Goal: Information Seeking & Learning: Learn about a topic

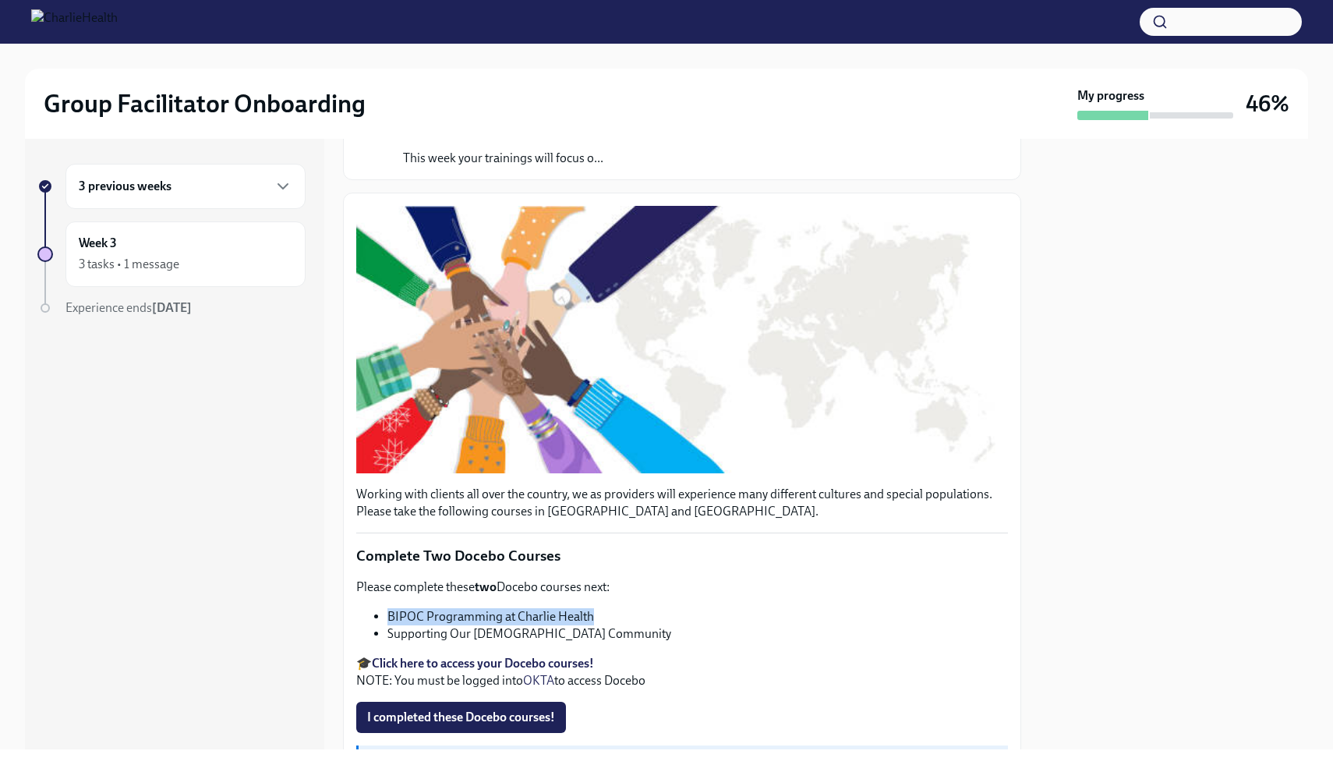
scroll to position [175, 0]
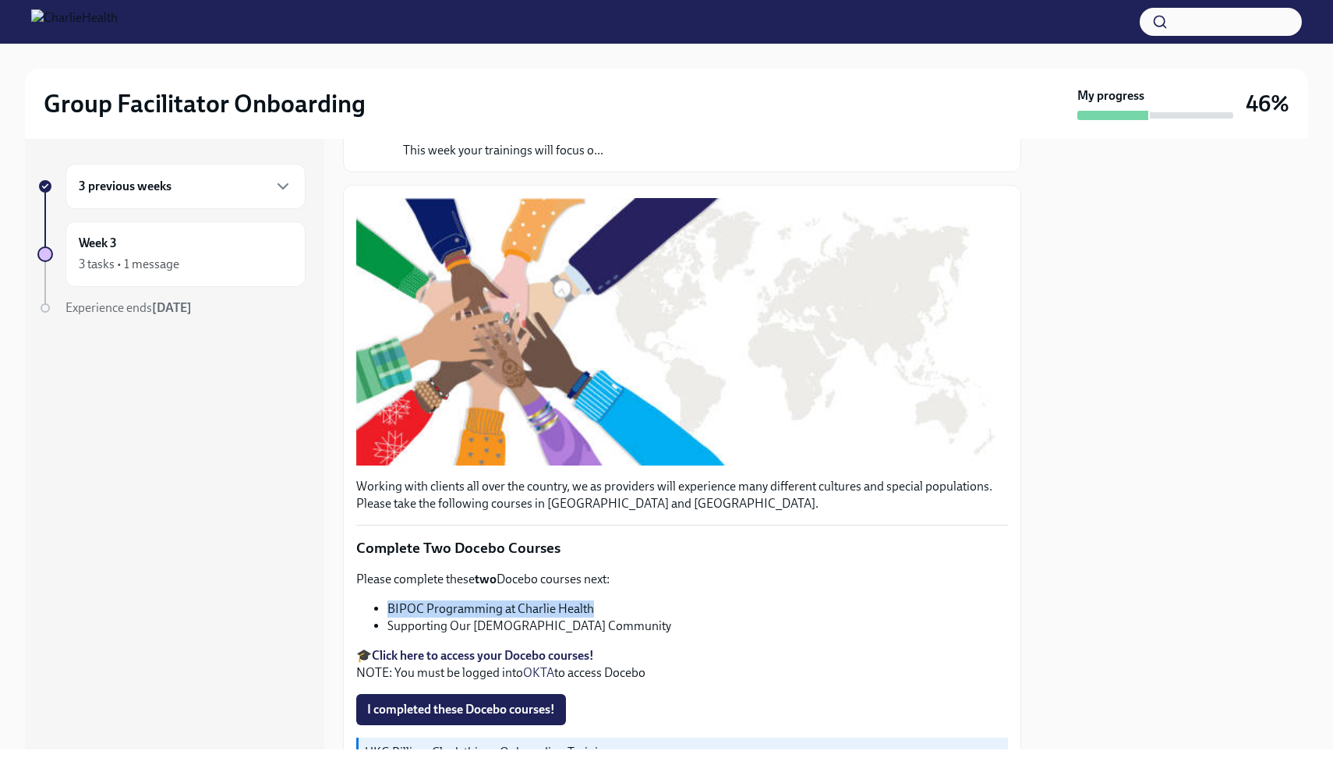
click at [442, 653] on strong "Click here to access your Docebo courses!" at bounding box center [483, 655] width 222 height 15
click at [499, 719] on button "I completed these Docebo courses!" at bounding box center [461, 709] width 210 height 31
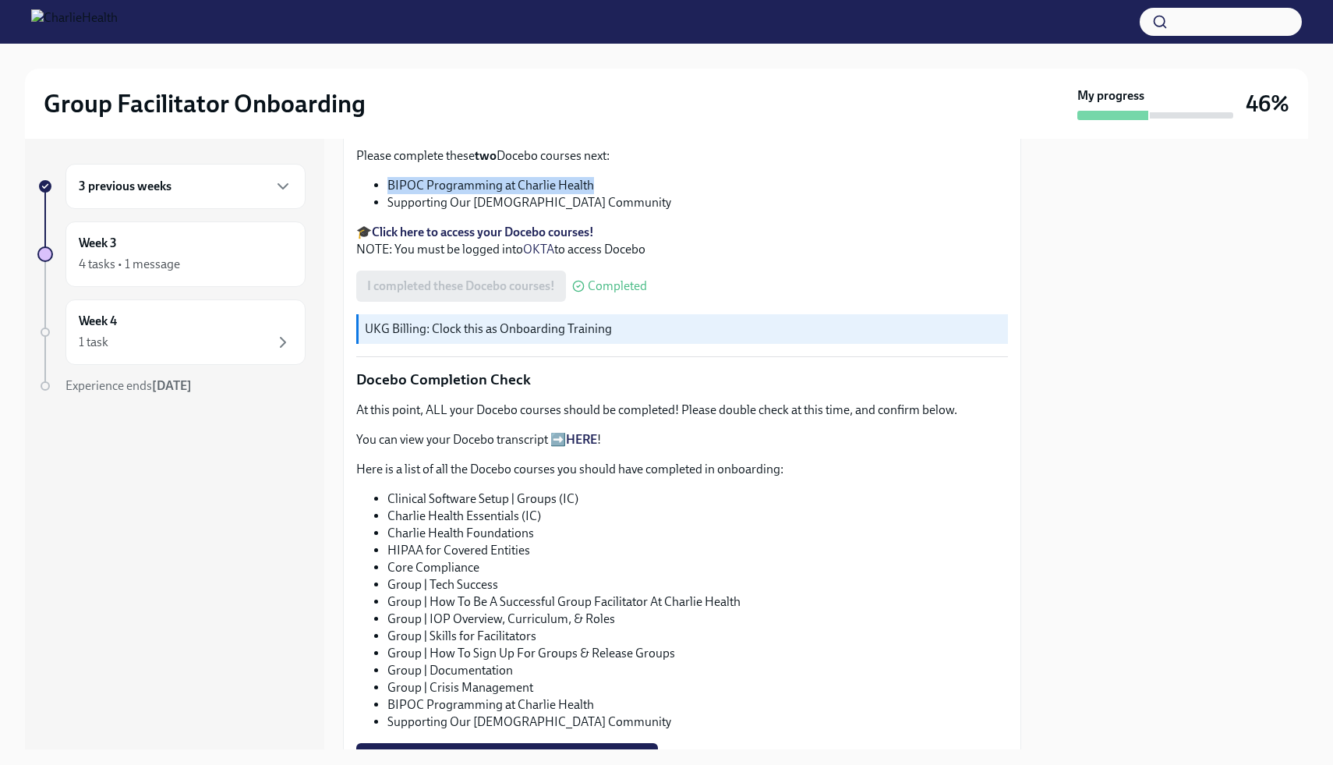
scroll to position [609, 0]
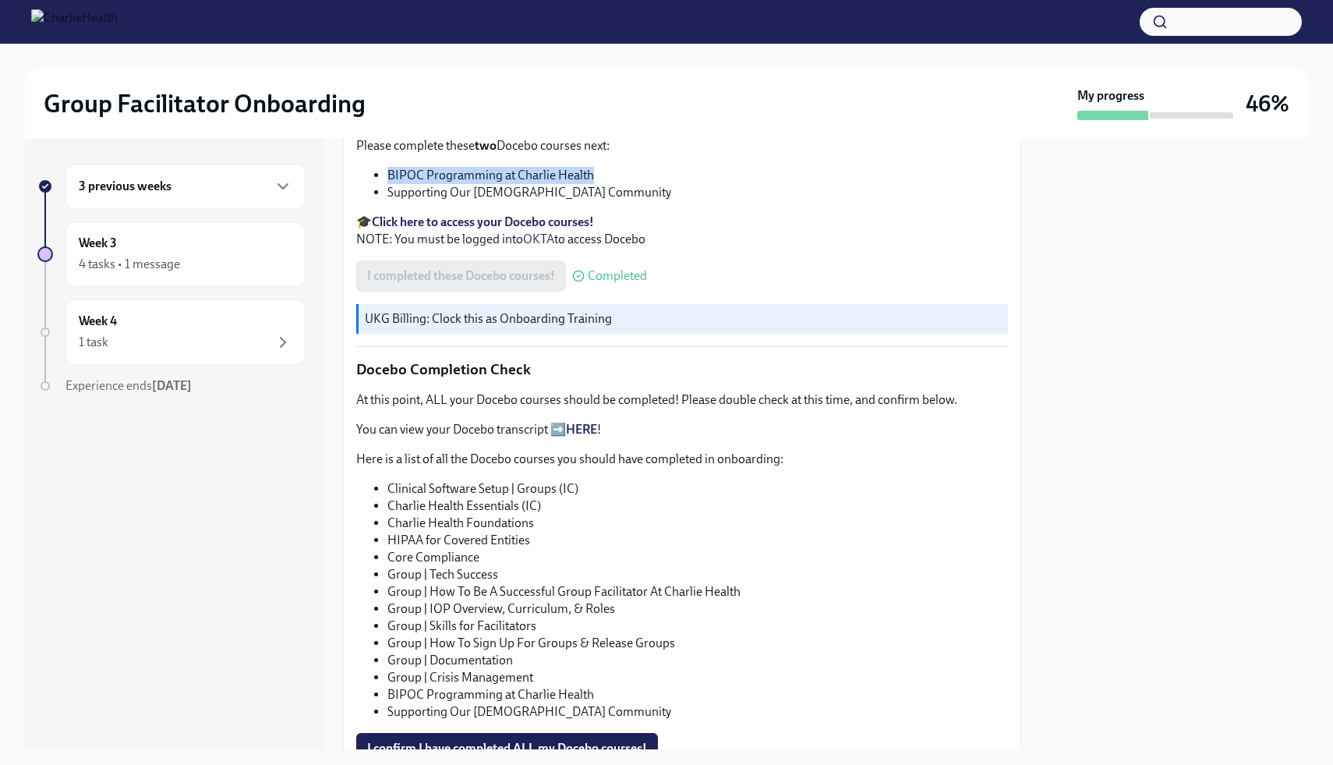
click at [579, 426] on link "HERE" at bounding box center [581, 429] width 31 height 15
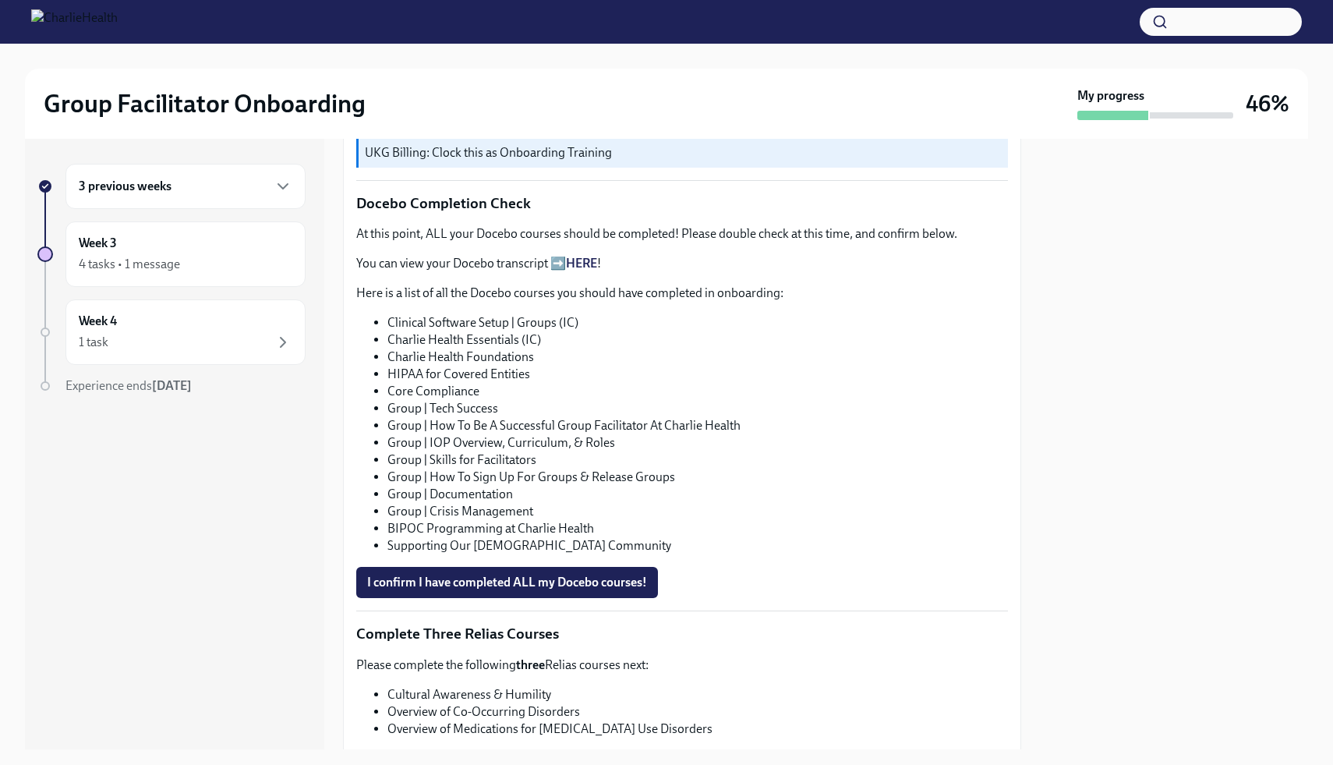
scroll to position [806, 0]
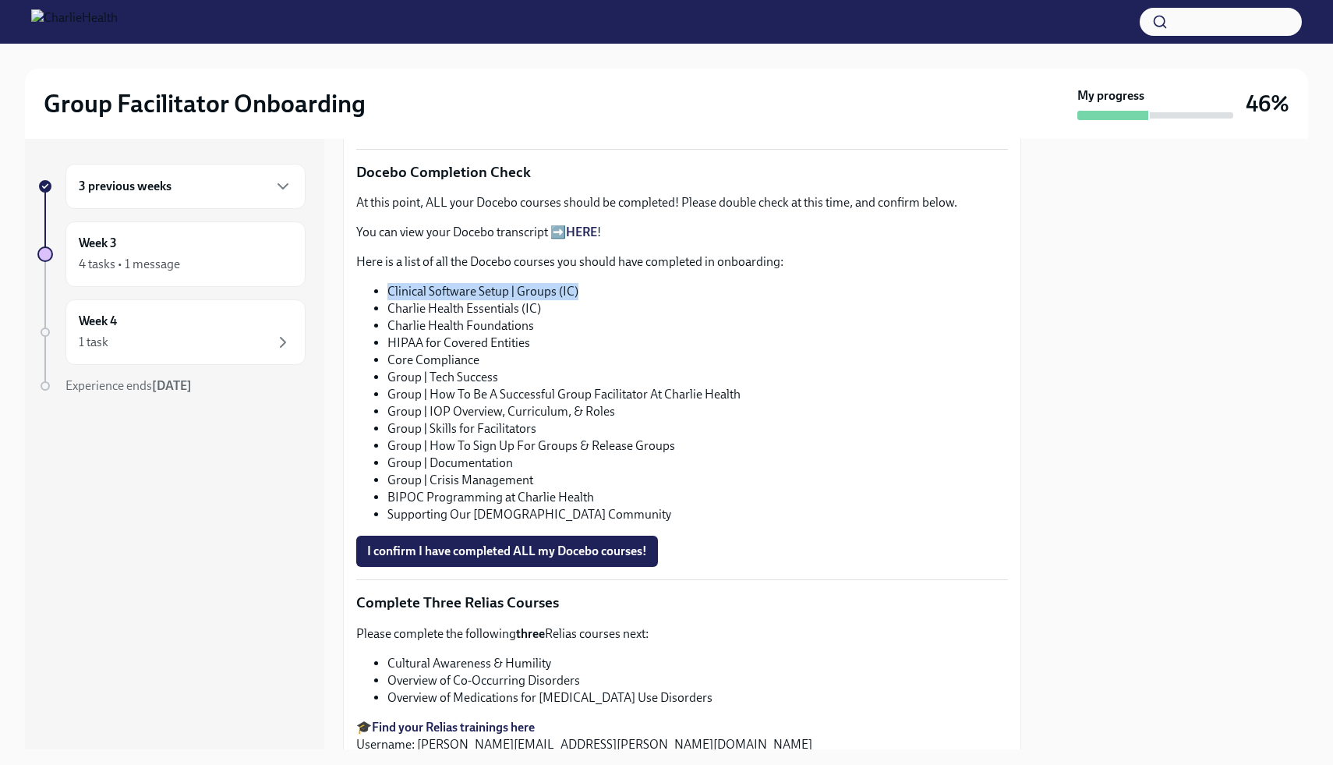
drag, startPoint x: 576, startPoint y: 291, endPoint x: 389, endPoint y: 294, distance: 187.1
click at [389, 294] on li "Clinical Software Setup | Groups (IC)" at bounding box center [697, 291] width 621 height 17
copy li "Clinical Software Setup | Groups (IC)"
click at [175, 183] on div "3 previous weeks" at bounding box center [186, 186] width 214 height 19
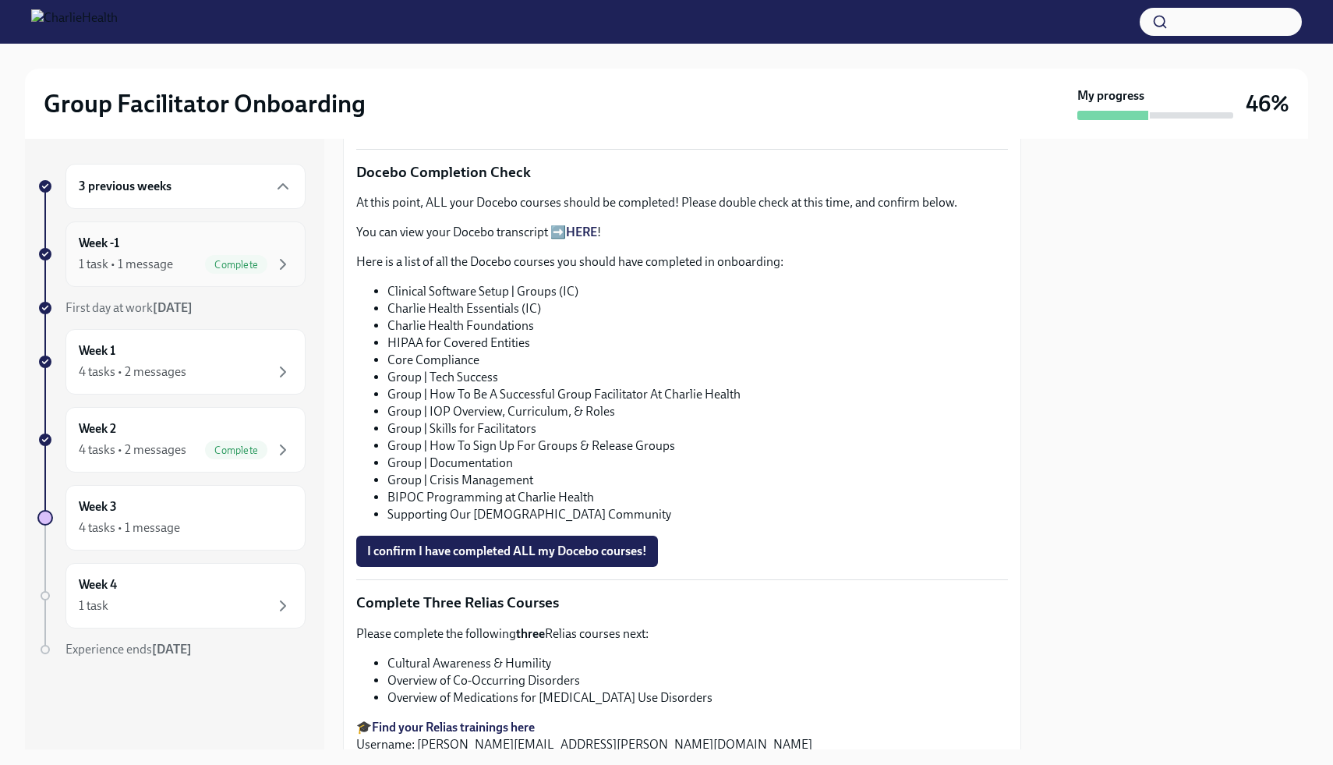
click at [147, 252] on div "Week -1 1 task • 1 message Complete" at bounding box center [186, 254] width 214 height 39
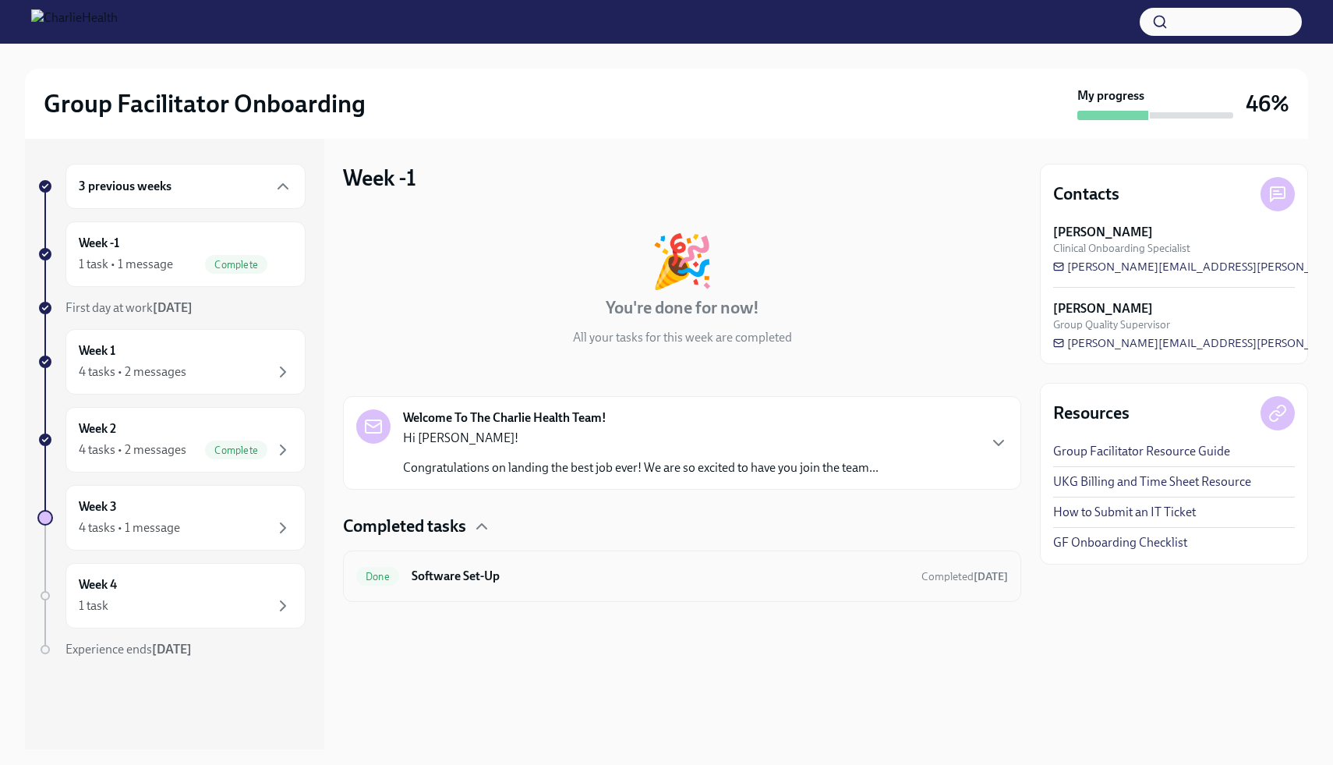
click at [604, 584] on h6 "Software Set-Up" at bounding box center [660, 576] width 497 height 17
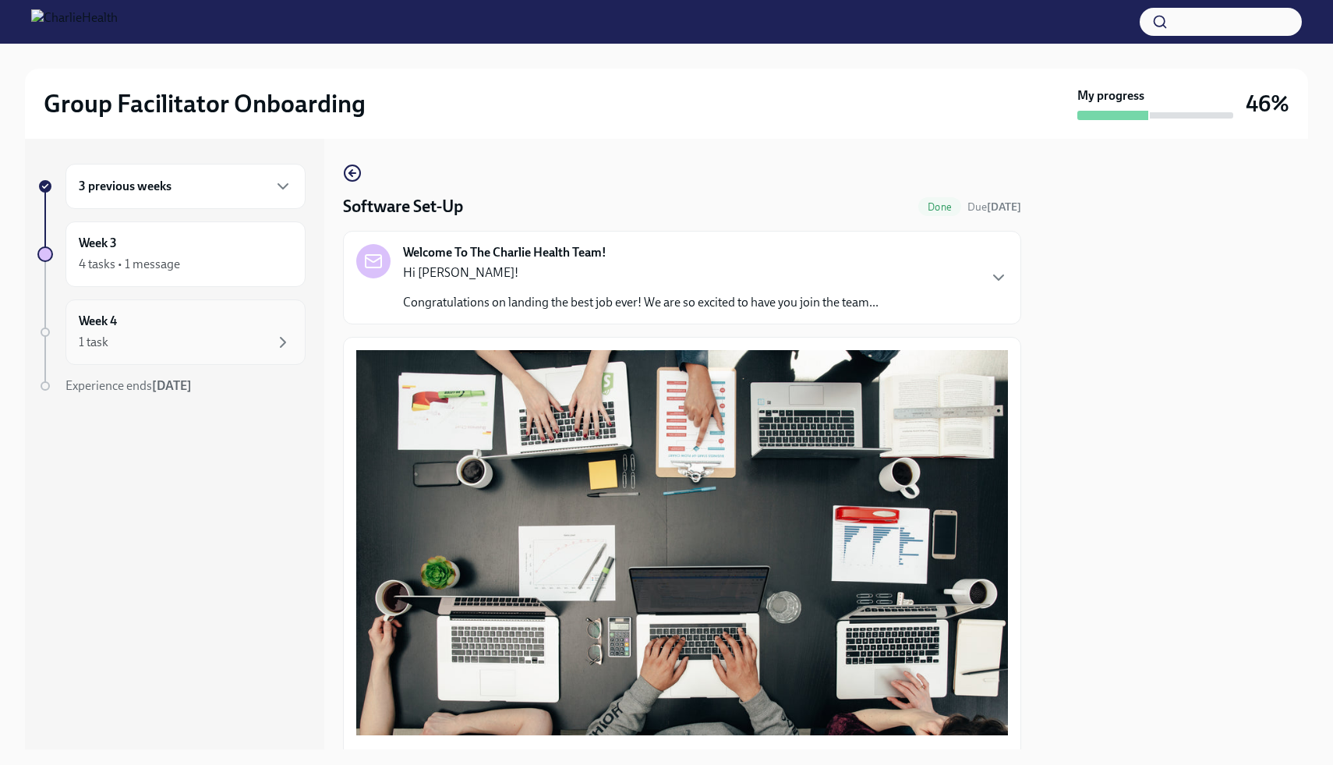
click at [179, 329] on div "Week 4 1 task" at bounding box center [186, 332] width 214 height 39
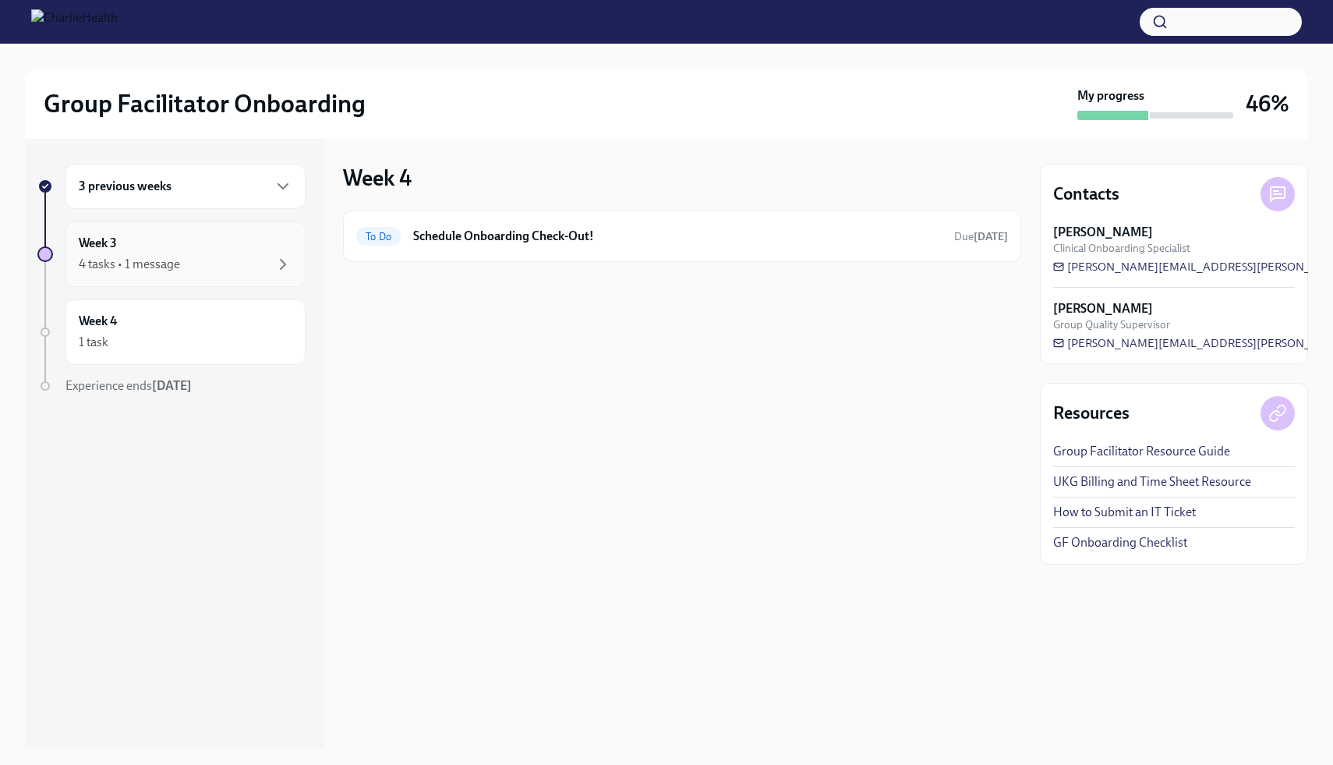
click at [161, 263] on div "4 tasks • 1 message" at bounding box center [129, 264] width 101 height 17
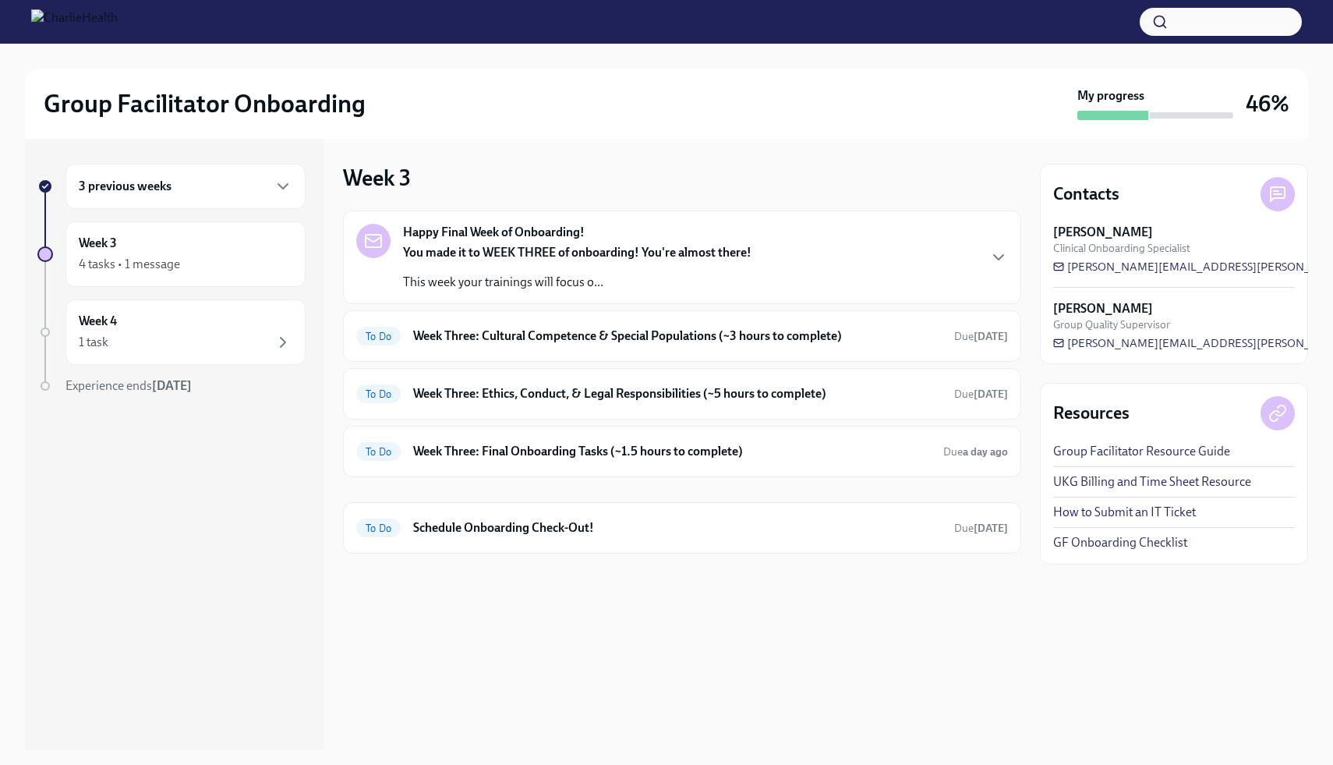
click at [633, 278] on p "This week your trainings will focus o..." at bounding box center [577, 282] width 348 height 17
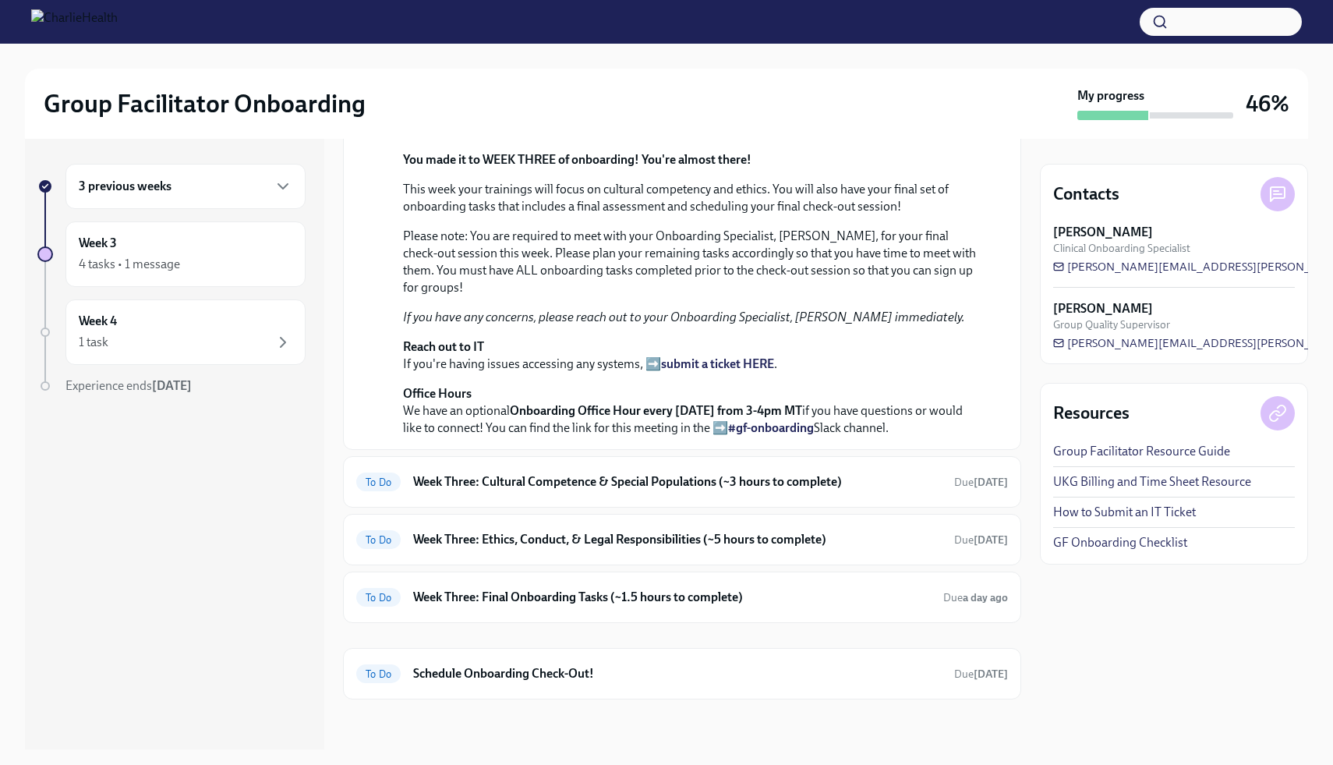
scroll to position [479, 0]
click at [606, 483] on h6 "Week Three: Cultural Competence & Special Populations (~3 hours to complete)" at bounding box center [677, 481] width 529 height 17
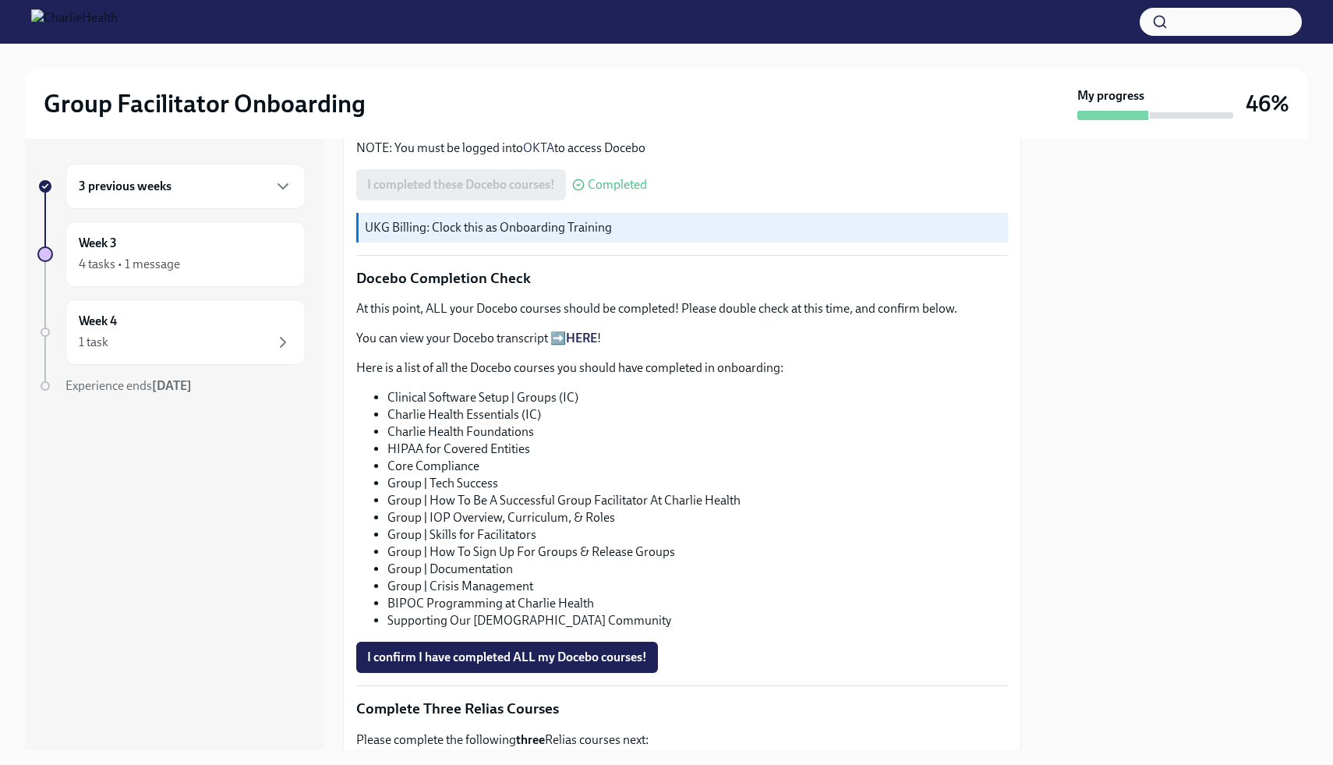
scroll to position [715, 0]
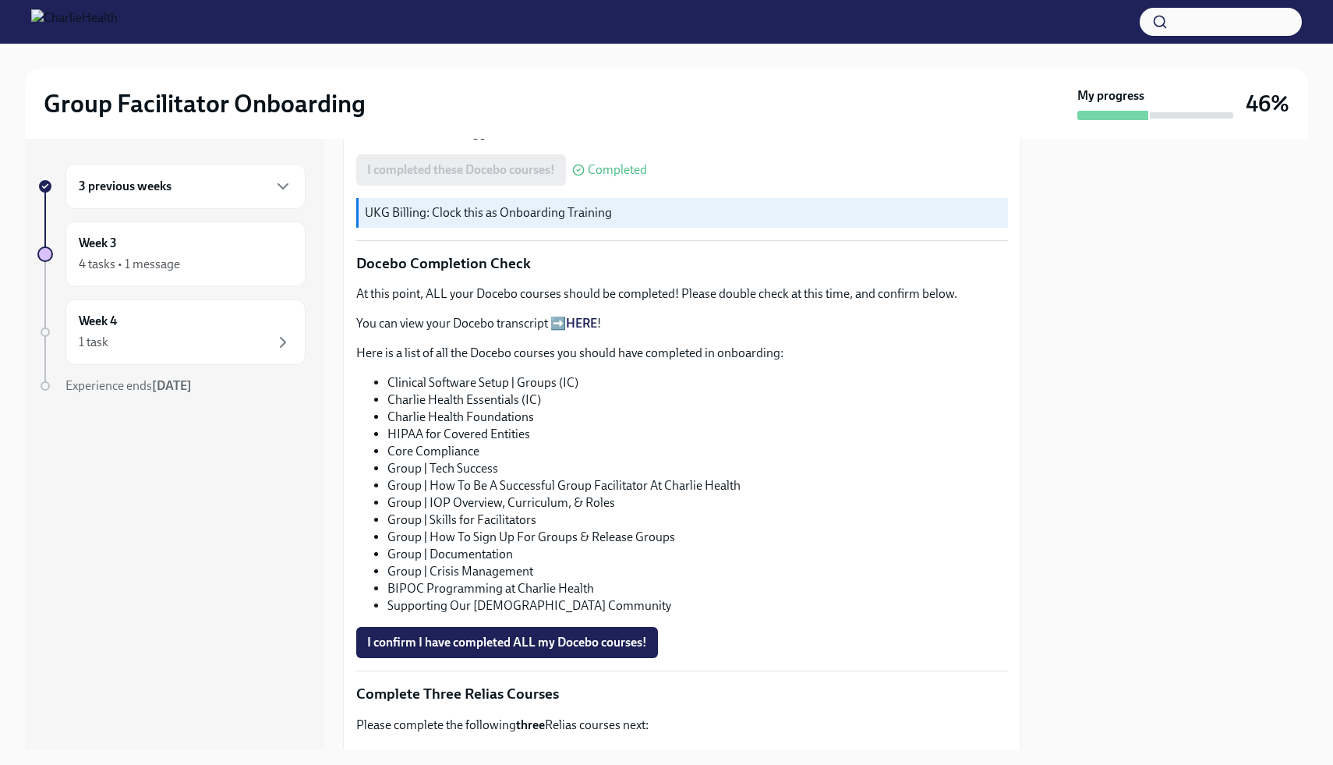
click at [584, 327] on link "HERE" at bounding box center [581, 323] width 31 height 15
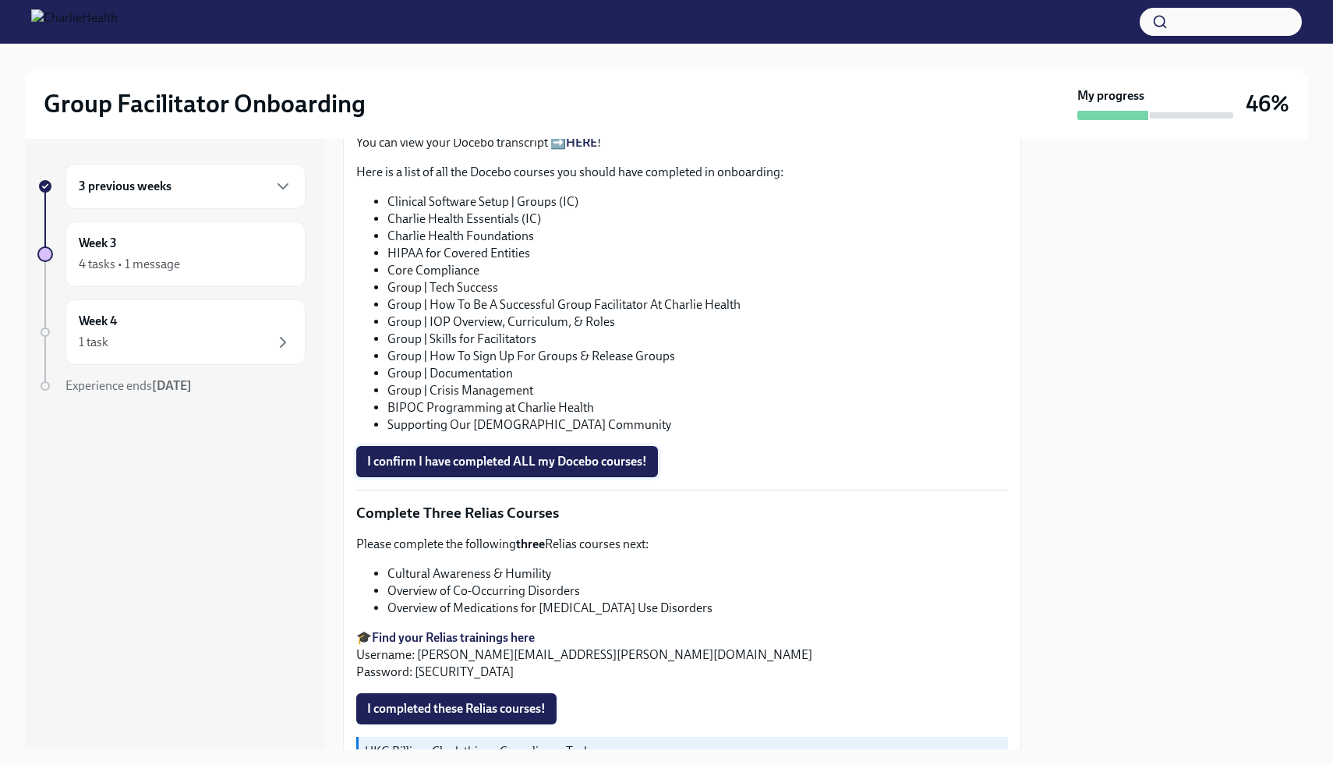
scroll to position [879, 0]
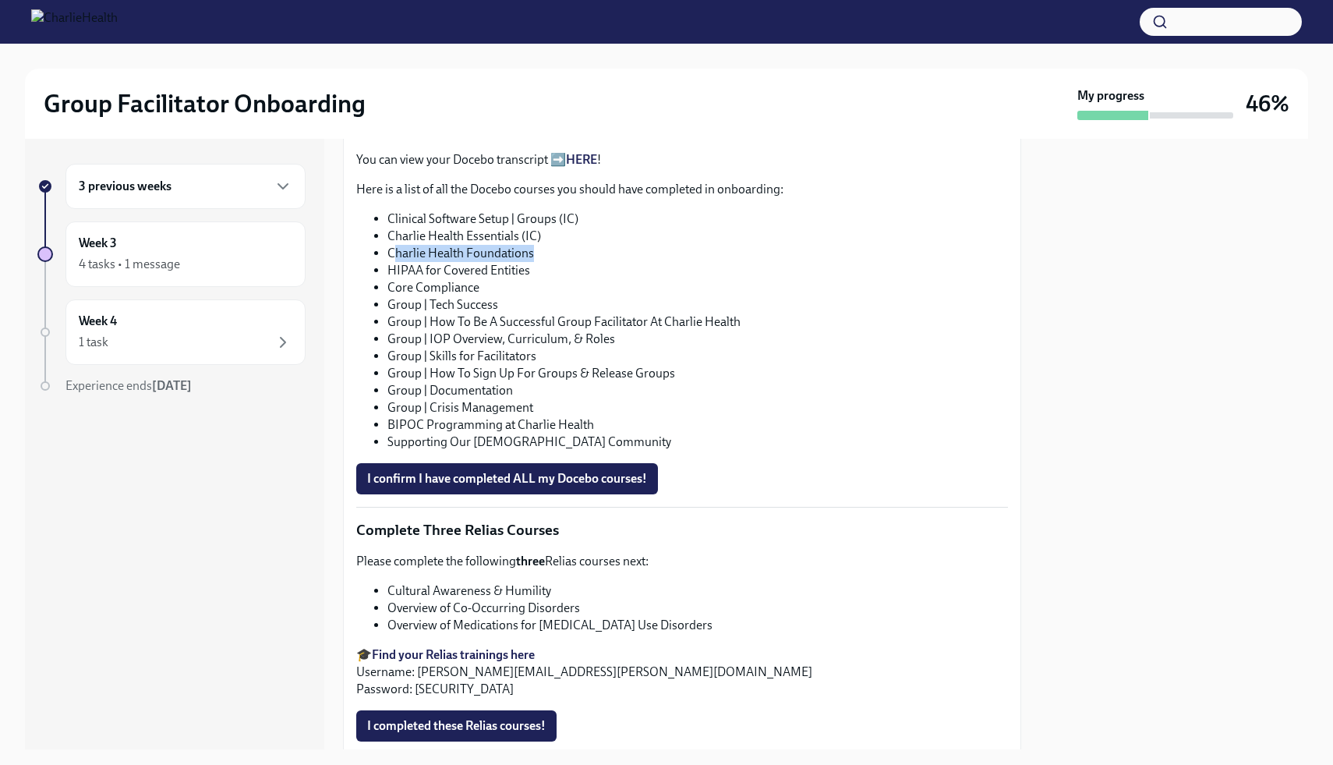
drag, startPoint x: 535, startPoint y: 254, endPoint x: 391, endPoint y: 260, distance: 143.6
click at [391, 261] on li "Charlie Health Foundations" at bounding box center [697, 253] width 621 height 17
drag, startPoint x: 480, startPoint y: 288, endPoint x: 386, endPoint y: 291, distance: 94.4
click at [386, 291] on ul "Clinical Software Setup | Groups (IC) Charlie Health Essentials (IC) Charlie He…" at bounding box center [682, 330] width 652 height 240
